Goal: Navigation & Orientation: Find specific page/section

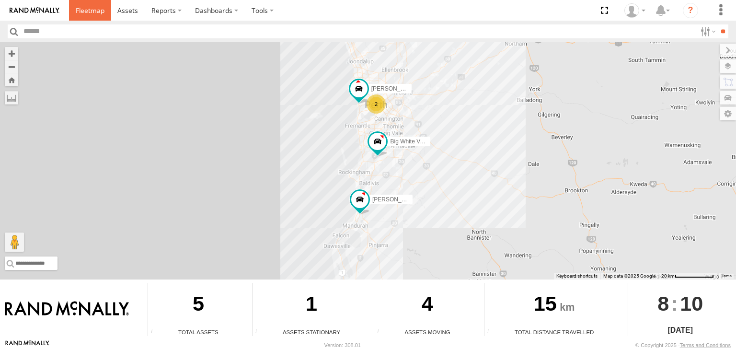
click at [78, 10] on span at bounding box center [90, 10] width 29 height 9
